Goal: Task Accomplishment & Management: Use online tool/utility

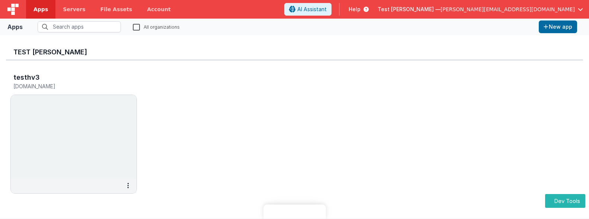
click at [126, 185] on button at bounding box center [127, 185] width 17 height 14
click at [181, 178] on div at bounding box center [294, 109] width 589 height 219
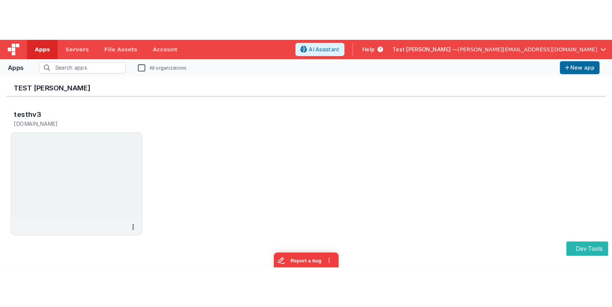
scroll to position [6, 0]
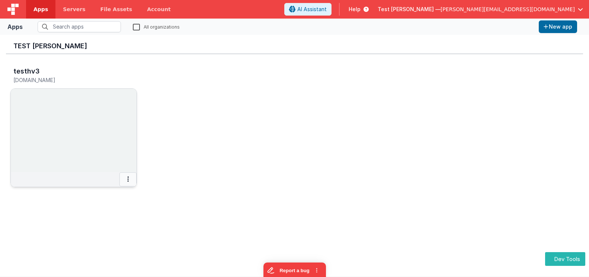
click at [127, 180] on button at bounding box center [127, 179] width 17 height 14
click at [273, 99] on div at bounding box center [294, 138] width 589 height 277
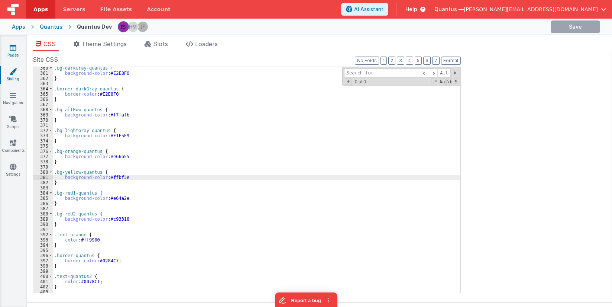
click at [14, 51] on link "Pages" at bounding box center [13, 51] width 27 height 15
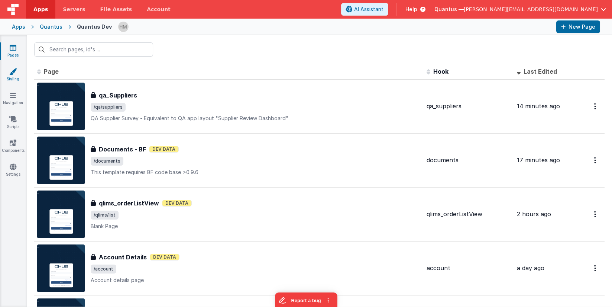
click at [17, 78] on link "Styling" at bounding box center [13, 75] width 27 height 15
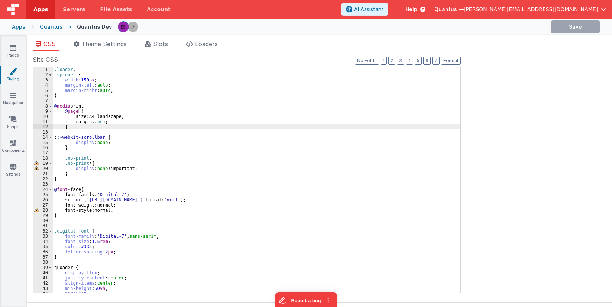
click at [159, 126] on div ".loader , .spinner { width : 150 px ; margin-left : auto ; margin-right : auto …" at bounding box center [257, 185] width 408 height 236
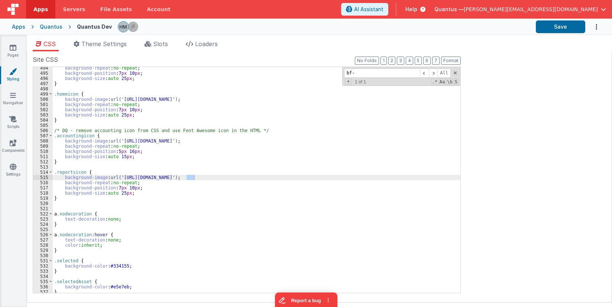
scroll to position [2567, 0]
type input "[PERSON_NAME]"
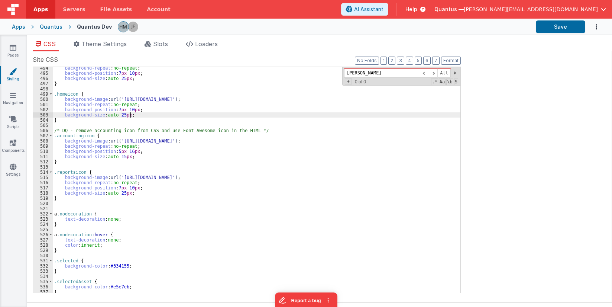
click at [177, 115] on div "background-repeat : no-repeat ; background-position : 7 px 10 px ; background-s…" at bounding box center [257, 183] width 408 height 236
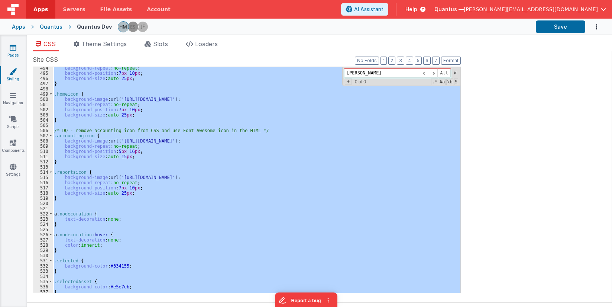
click at [13, 48] on icon at bounding box center [13, 47] width 7 height 7
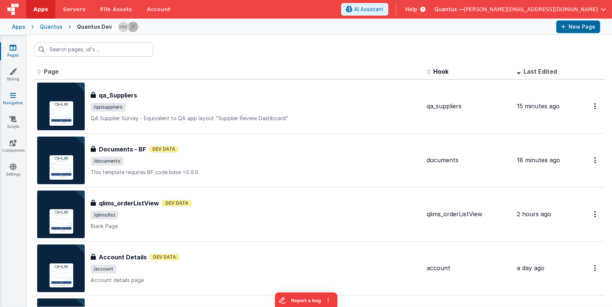
click at [15, 92] on icon at bounding box center [13, 94] width 6 height 7
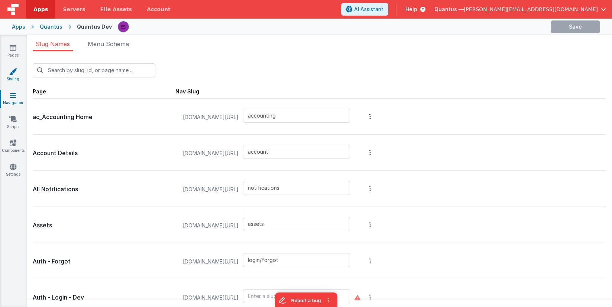
click at [15, 75] on link "Styling" at bounding box center [13, 75] width 27 height 15
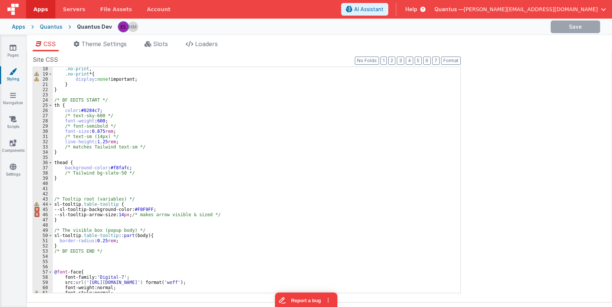
scroll to position [134, 0]
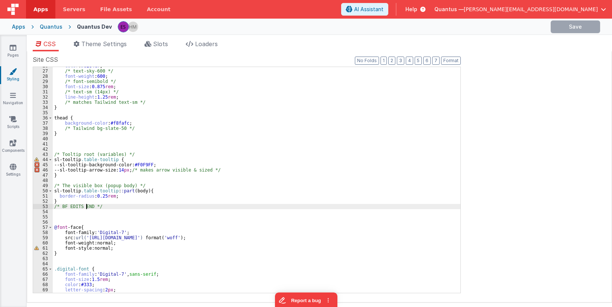
click at [86, 206] on div "color : #0284c7 ; /* text-sky-600 */ font-weight : 600 ; /* font-semibold */ fo…" at bounding box center [257, 181] width 408 height 236
click at [115, 200] on div "color : #0284c7 ; /* text-sky-600 */ font-weight : 600 ; /* font-semibold */ fo…" at bounding box center [257, 181] width 408 height 236
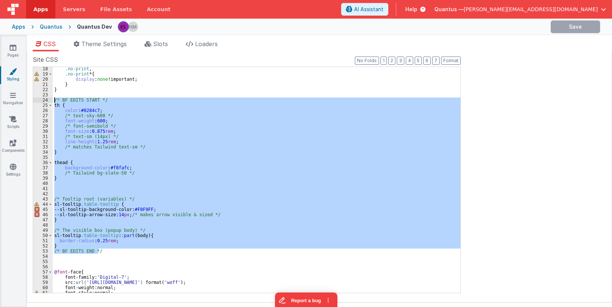
drag, startPoint x: 106, startPoint y: 249, endPoint x: 27, endPoint y: 97, distance: 171.1
click at [53, 97] on div ".no-print , .no-print * { display : none !important; } } /* BF EDITS START */ t…" at bounding box center [257, 180] width 408 height 226
click at [13, 50] on icon at bounding box center [13, 47] width 7 height 7
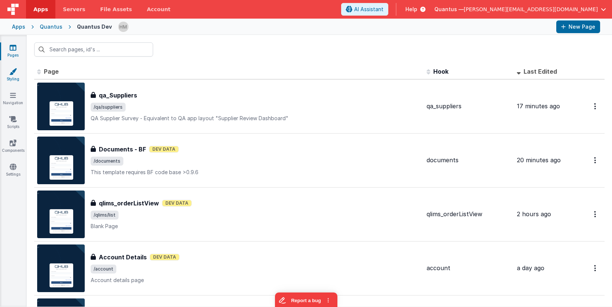
click at [9, 74] on link "Styling" at bounding box center [13, 75] width 27 height 15
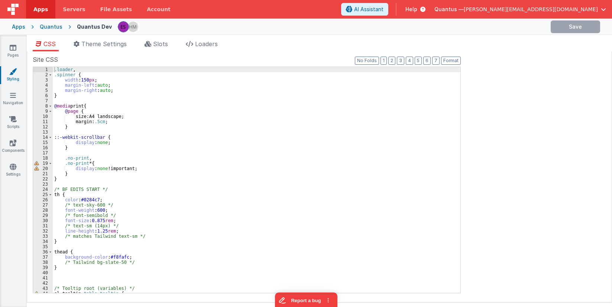
scroll to position [45, 0]
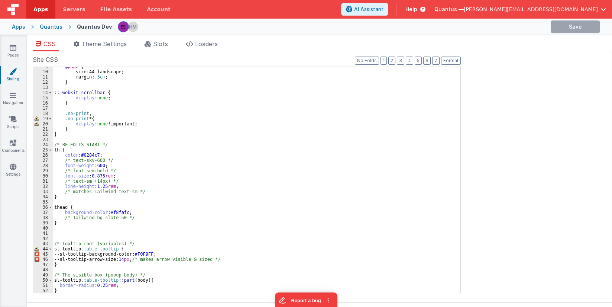
click at [59, 148] on div "@ page { size : A4 landscape ; margin : .5cm ; } : :-webkit-scrollbar { display…" at bounding box center [257, 182] width 408 height 236
click at [18, 52] on link "Pages" at bounding box center [13, 51] width 27 height 15
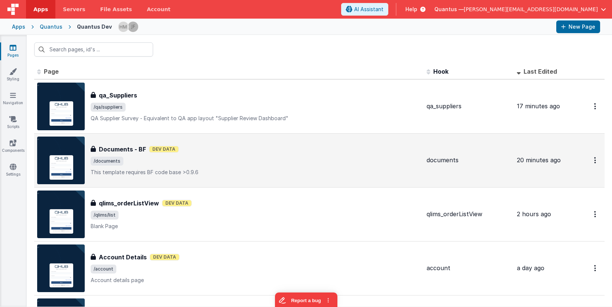
click at [273, 150] on div "Documents - BF Dev Data" at bounding box center [256, 149] width 330 height 9
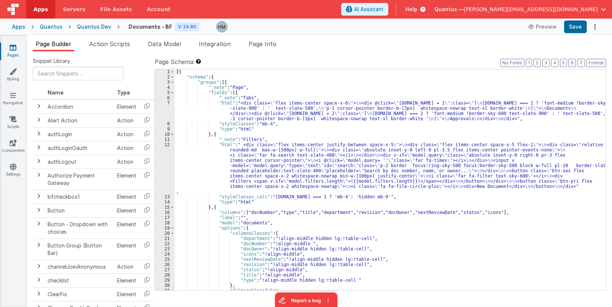
click at [237, 146] on div "[{ "schema" : { "groups" : [{ "_note" : "Page" , "fields" : [{ "_note" : "Tabs"…" at bounding box center [390, 184] width 431 height 231
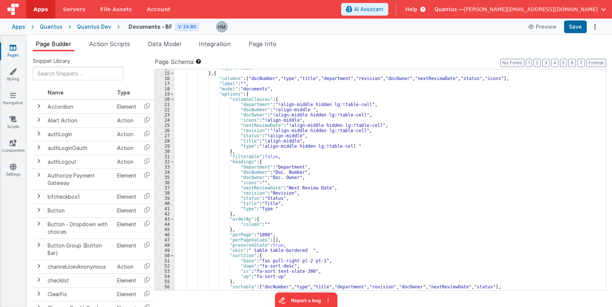
scroll to position [134, 0]
